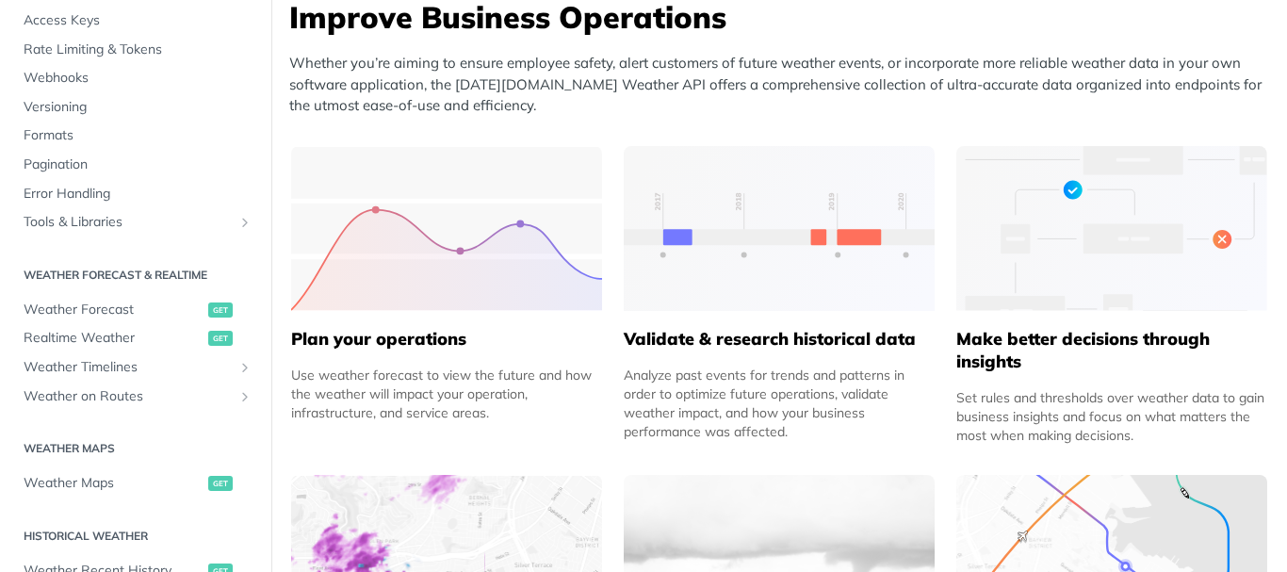
scroll to position [188, 0]
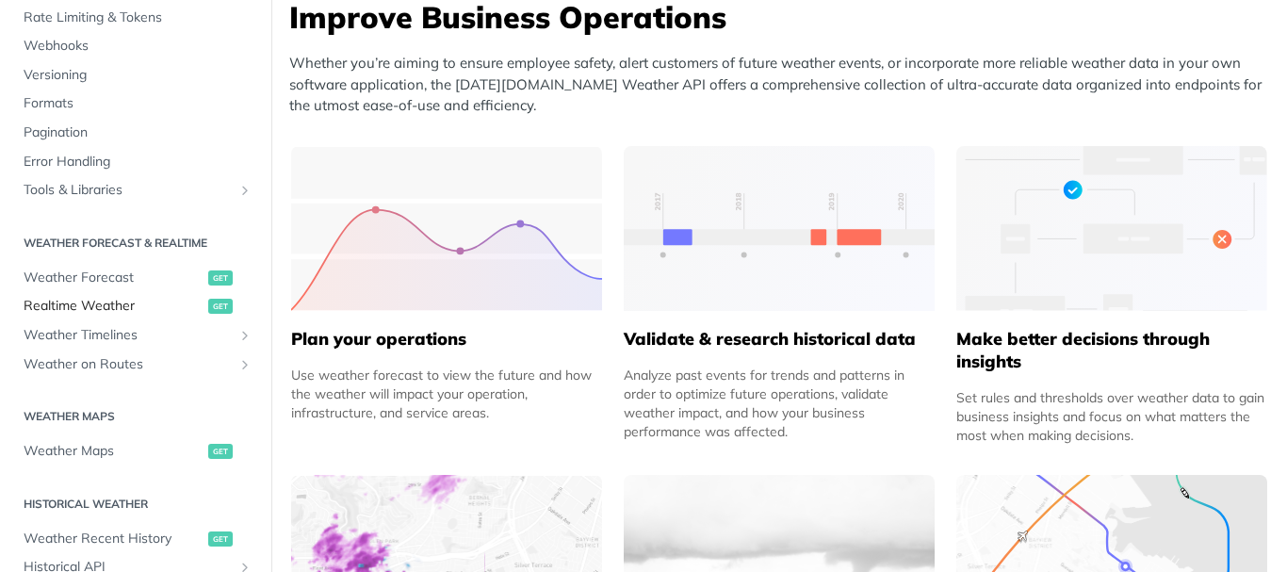
click at [91, 314] on span "Realtime Weather" at bounding box center [114, 306] width 180 height 19
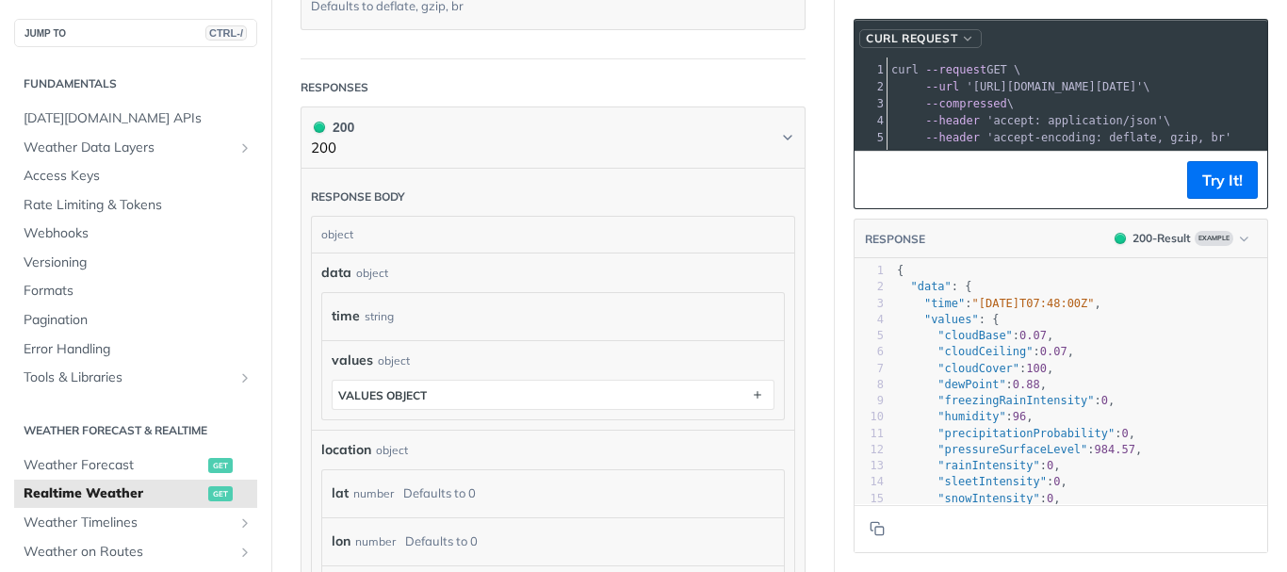
click at [942, 43] on span "cURL Request" at bounding box center [911, 38] width 91 height 17
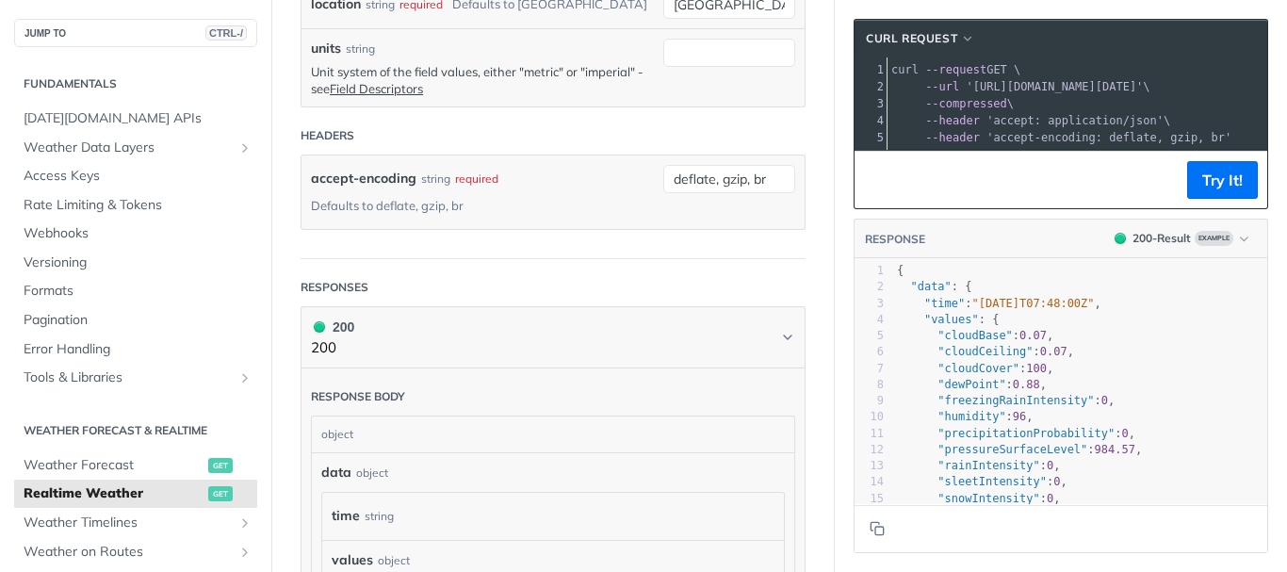
scroll to position [595, 0]
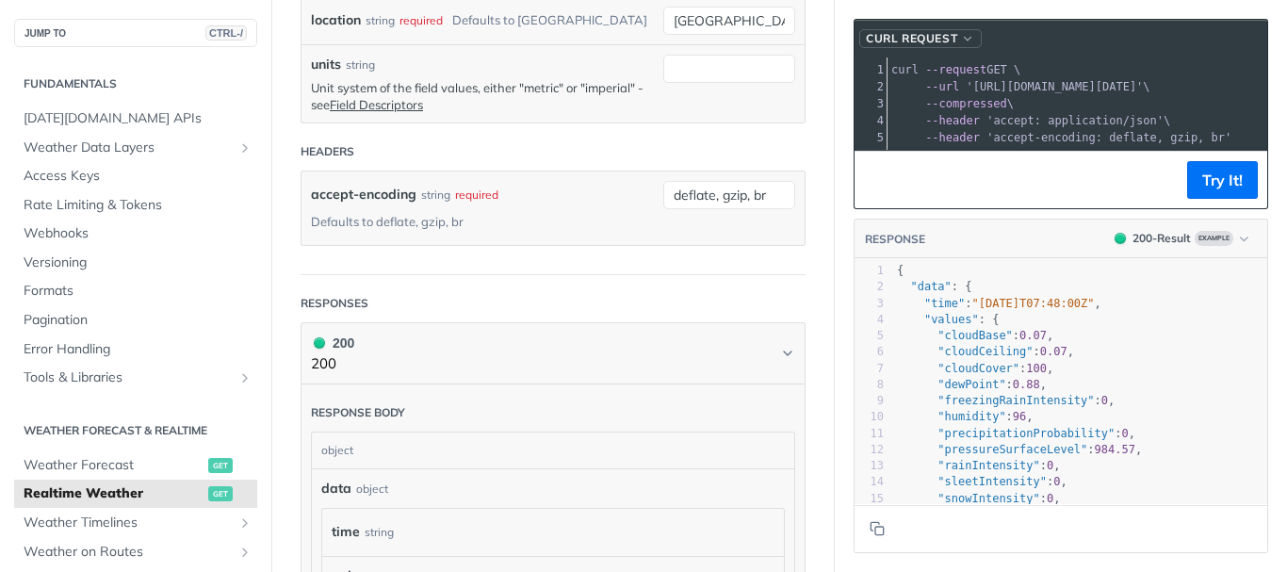
click at [891, 30] on span "cURL Request" at bounding box center [911, 38] width 91 height 17
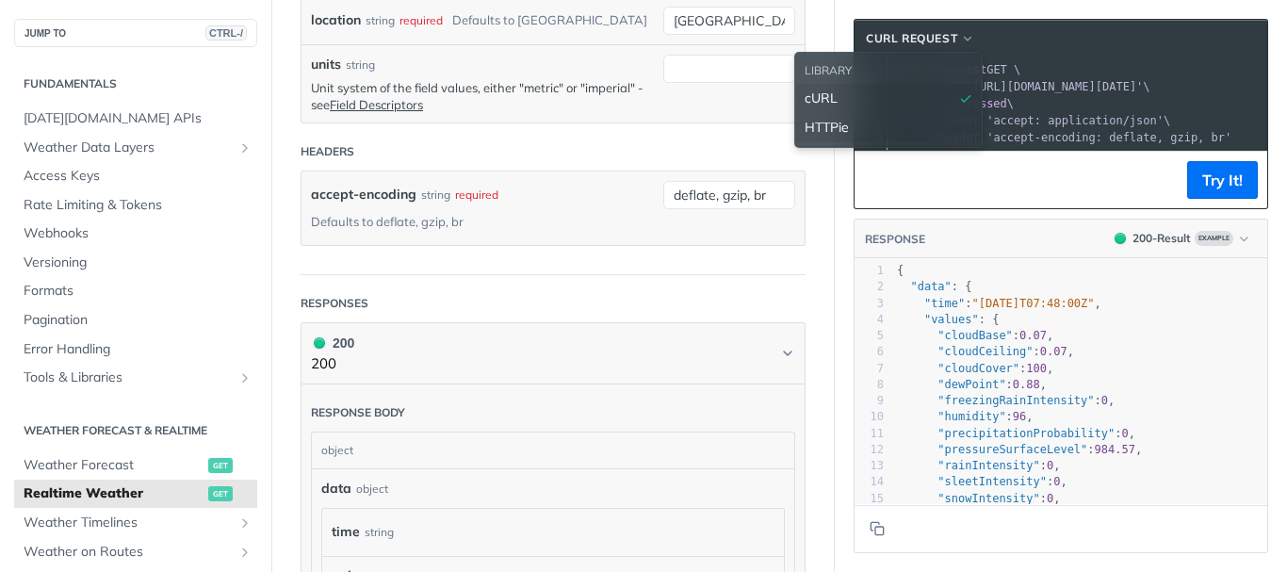
click at [830, 121] on span "HTTPie" at bounding box center [827, 128] width 44 height 20
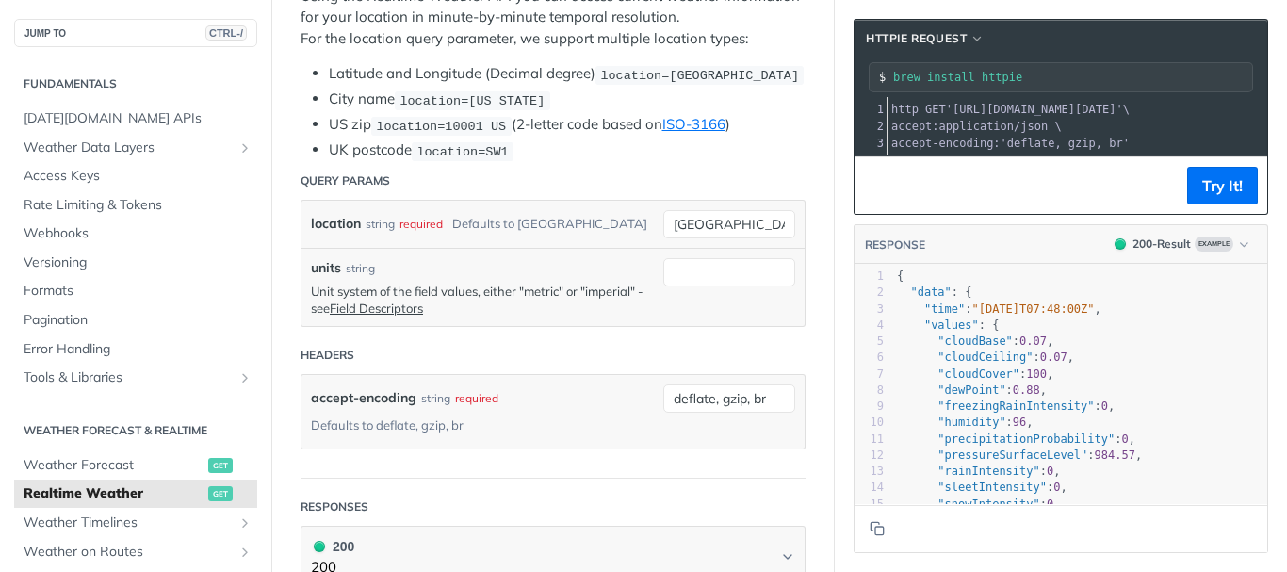
scroll to position [368, 0]
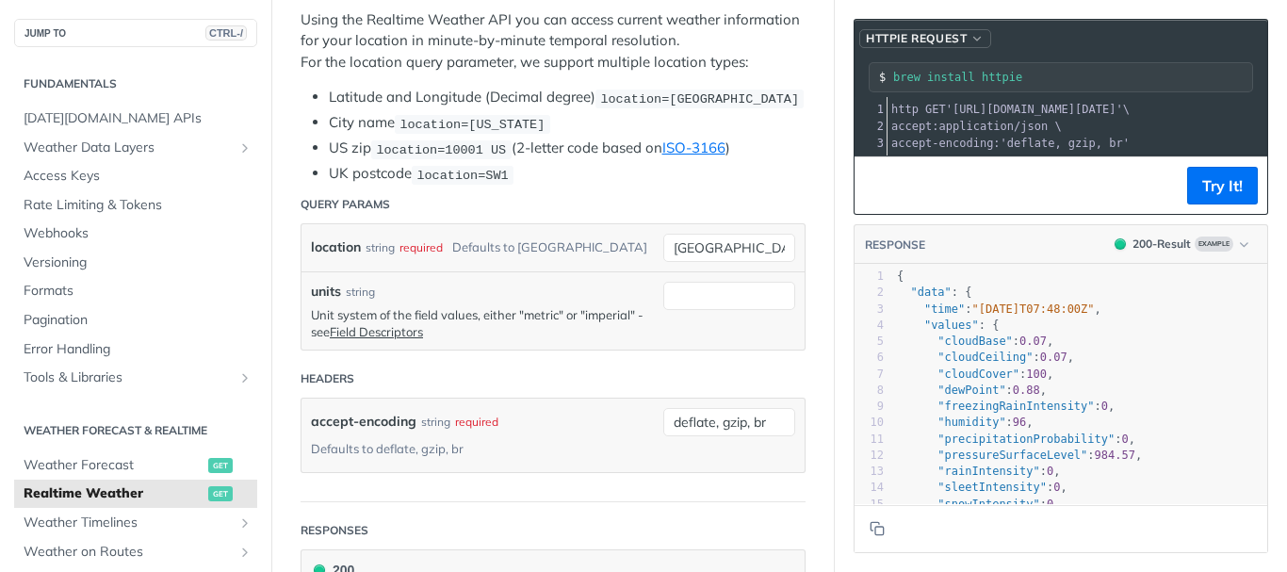
click at [949, 40] on span "HTTPie Request" at bounding box center [916, 38] width 101 height 17
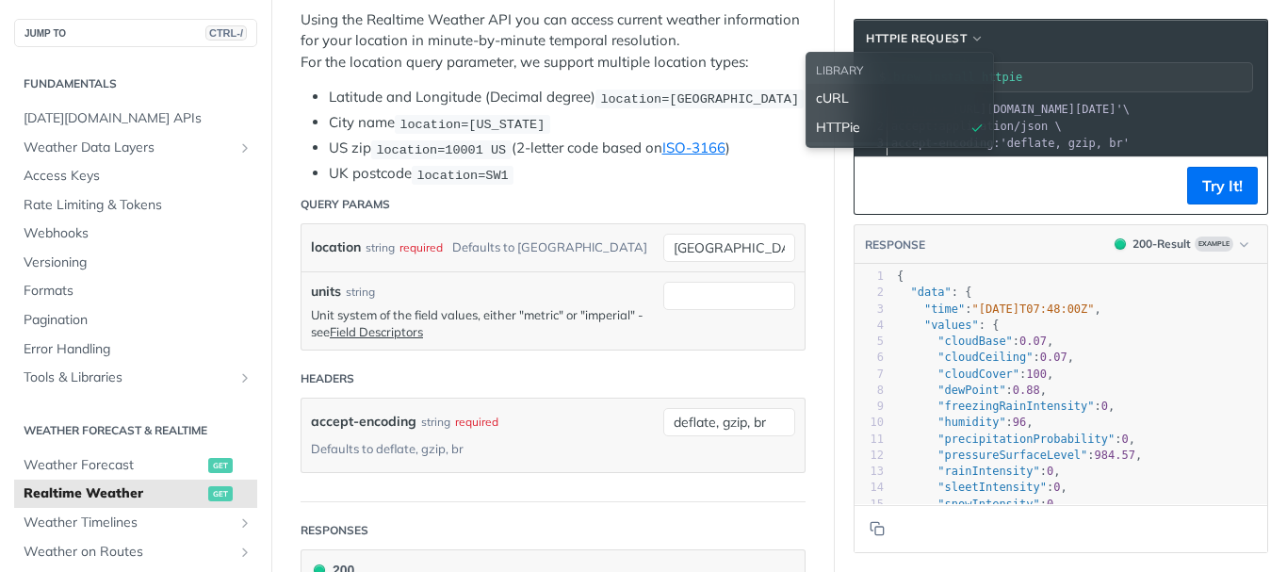
click at [881, 102] on div "cURL" at bounding box center [900, 99] width 168 height 20
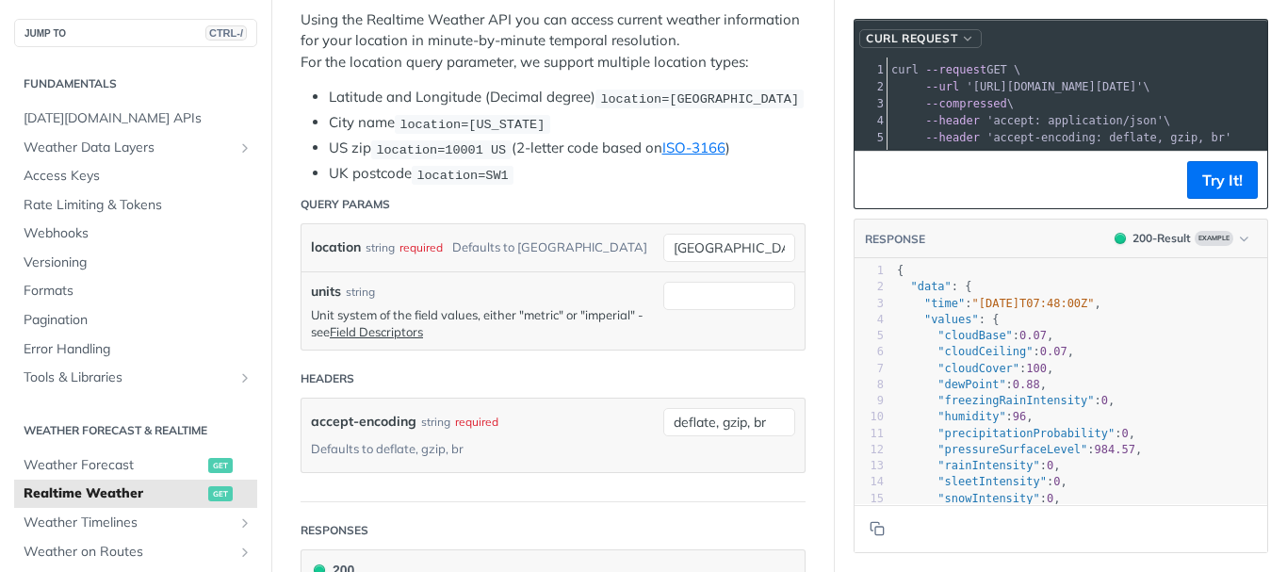
click at [904, 36] on span "cURL Request" at bounding box center [911, 38] width 91 height 17
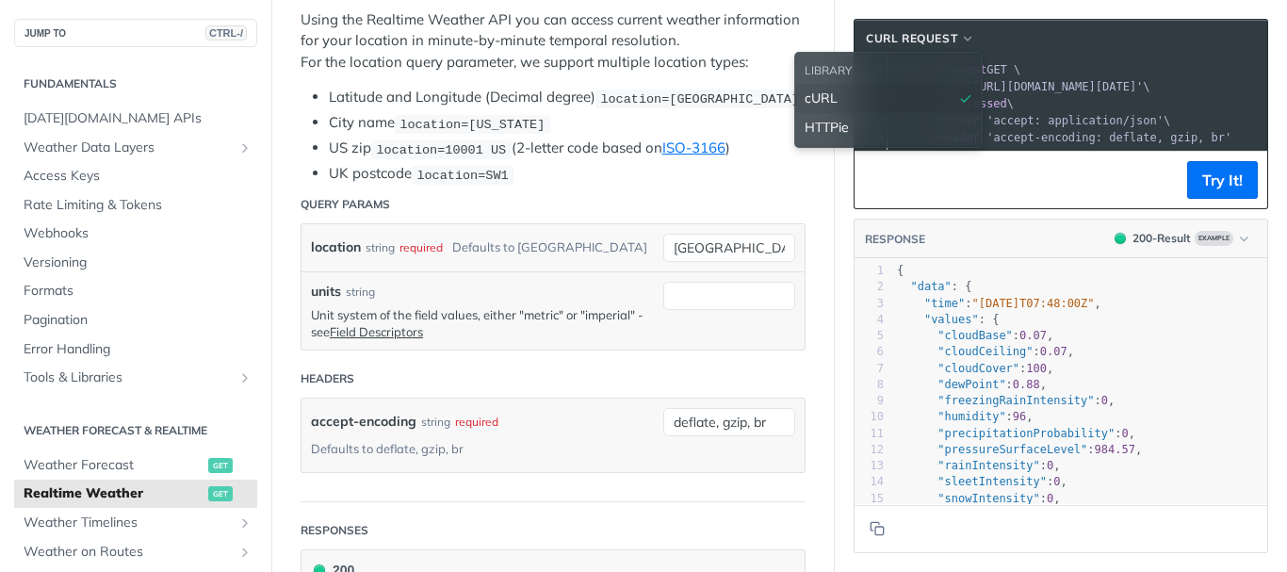
click at [845, 72] on div "LIBRARY" at bounding box center [888, 70] width 187 height 26
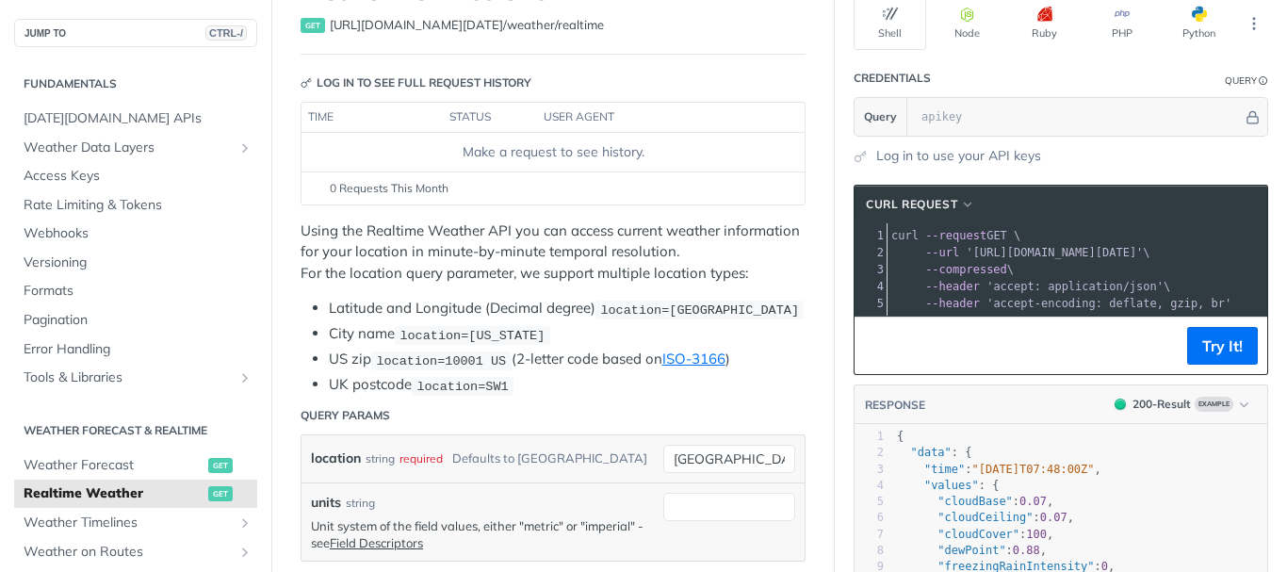
scroll to position [155, 0]
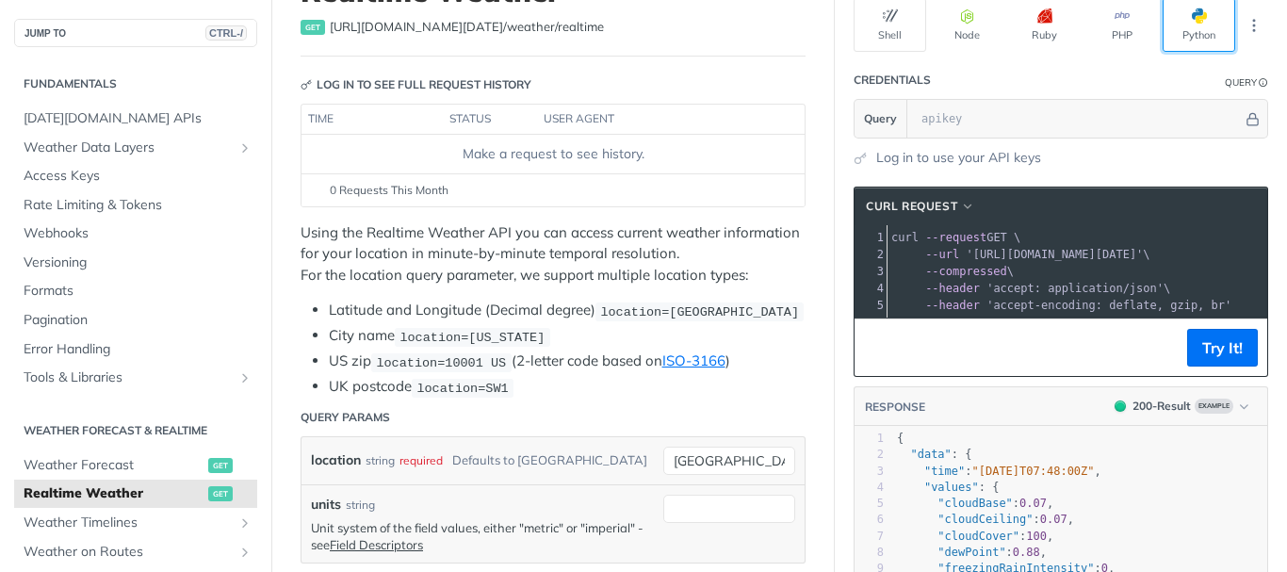
click at [1207, 23] on span "button" at bounding box center [1207, 15] width 0 height 15
